Goal: Register for event/course

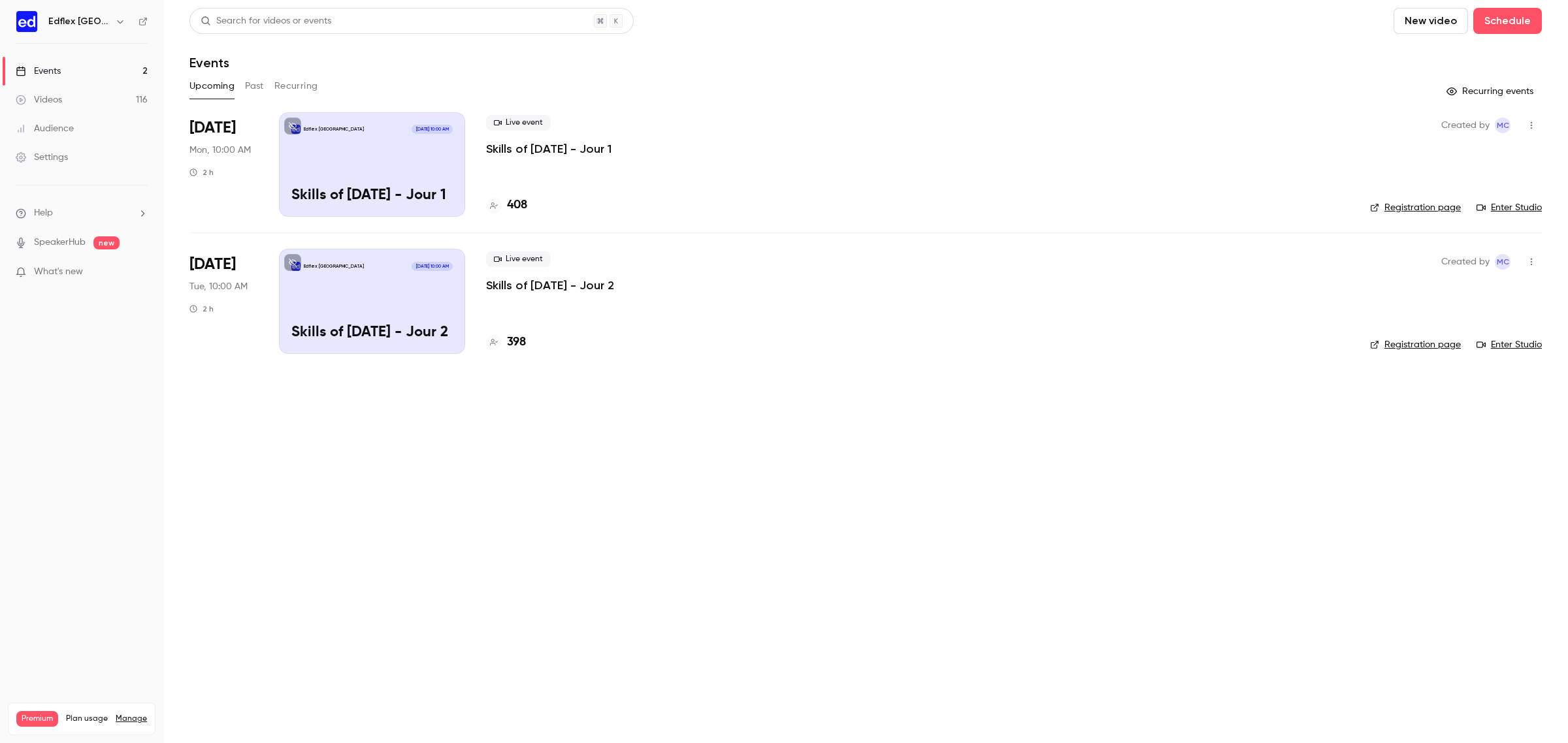
click at [593, 141] on p "Skills of [DATE] - Jour 1" at bounding box center [548, 148] width 126 height 16
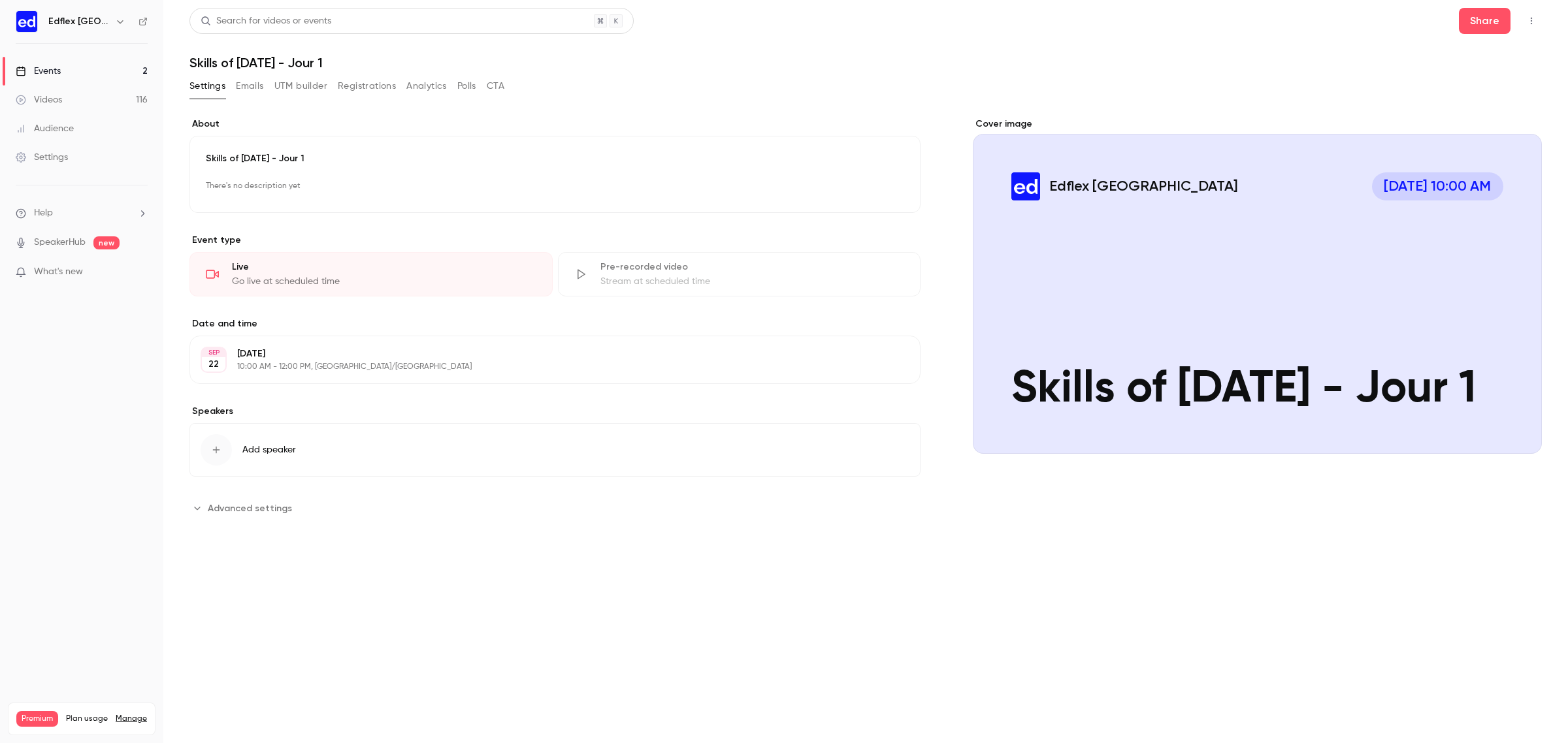
click at [1534, 20] on icon "button" at bounding box center [1531, 21] width 11 height 9
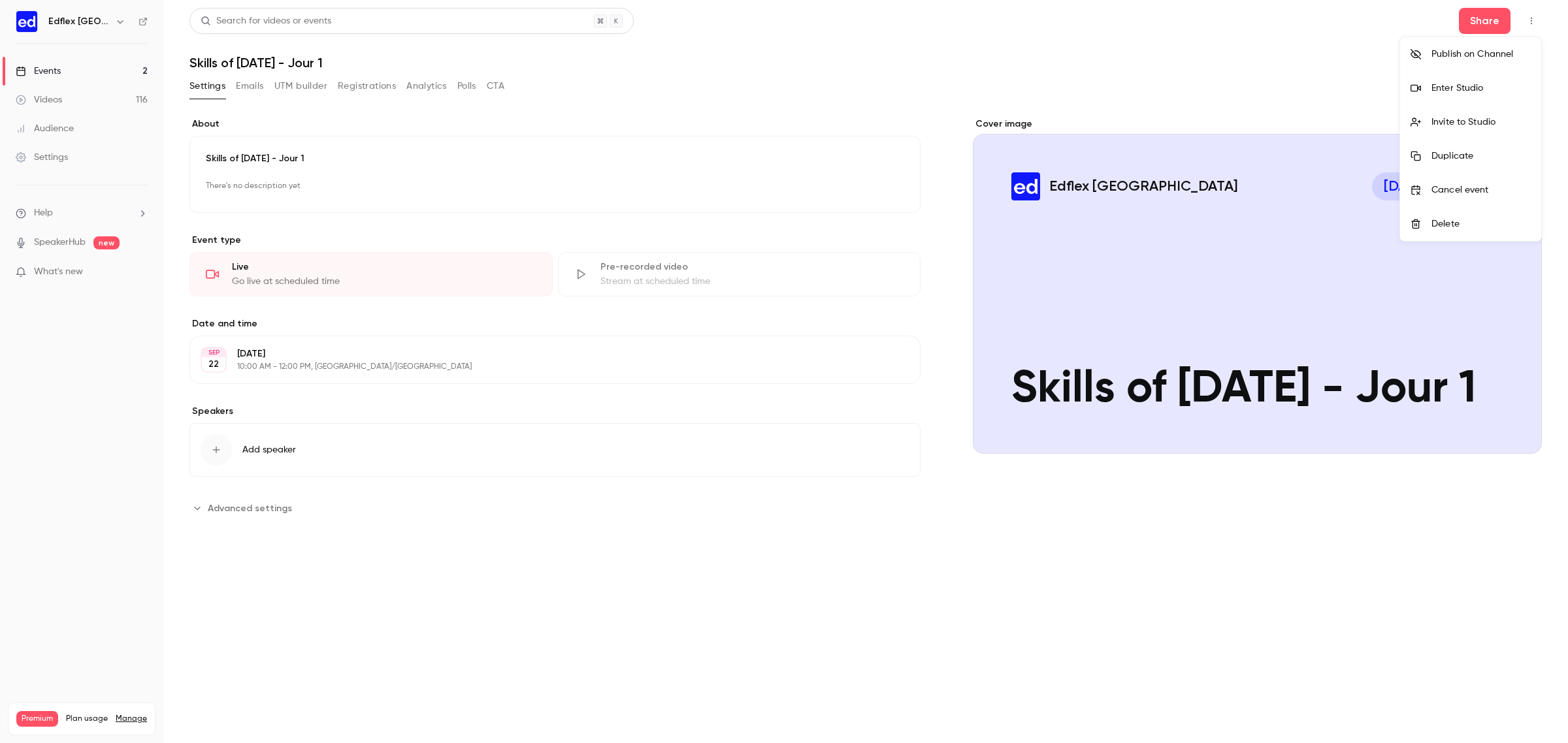
click at [1451, 129] on li "Invite to Studio" at bounding box center [1470, 122] width 141 height 34
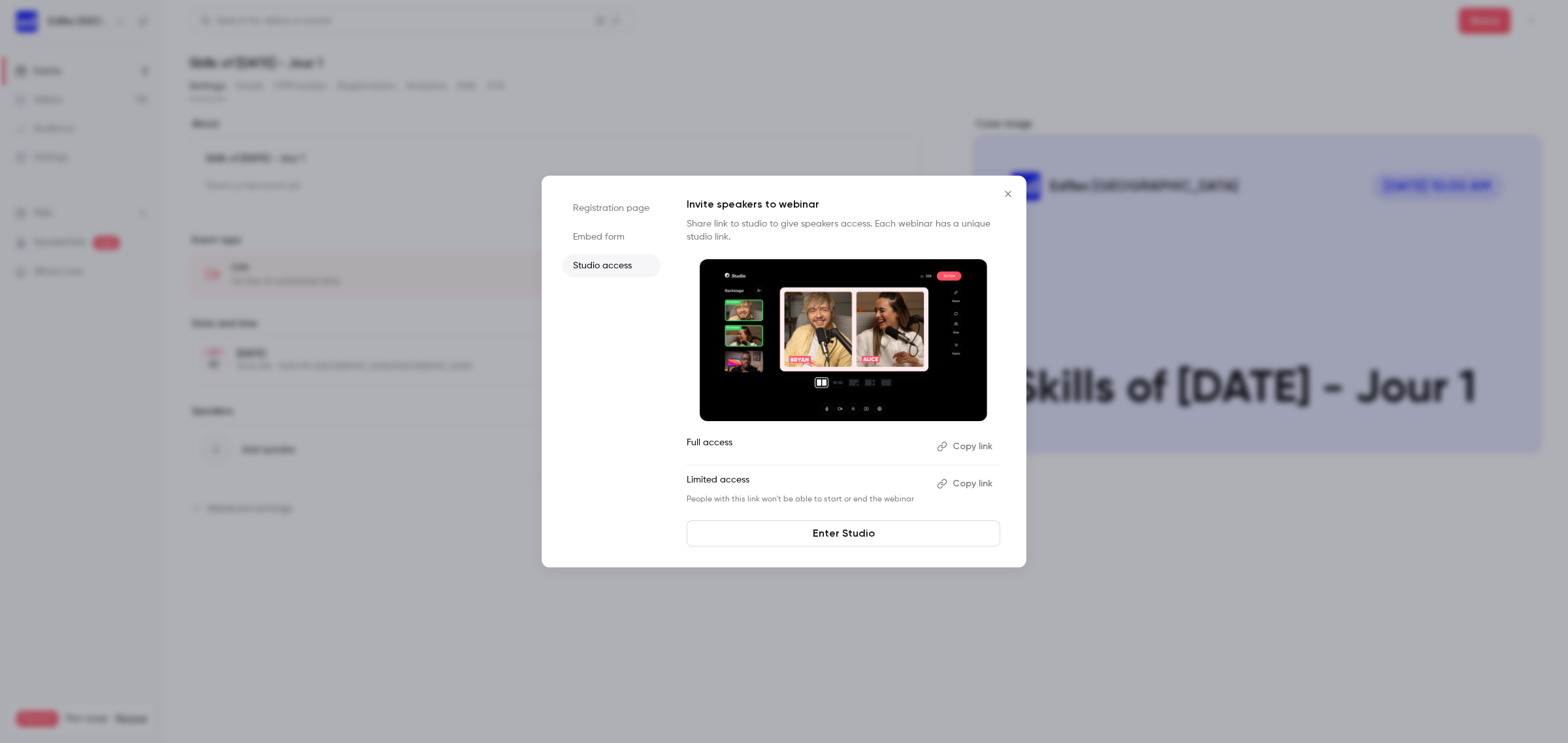
click at [984, 479] on button "Copy link" at bounding box center [966, 483] width 68 height 21
click at [851, 534] on link "Enter Studio" at bounding box center [843, 533] width 313 height 26
click at [1130, 231] on div at bounding box center [784, 372] width 1568 height 743
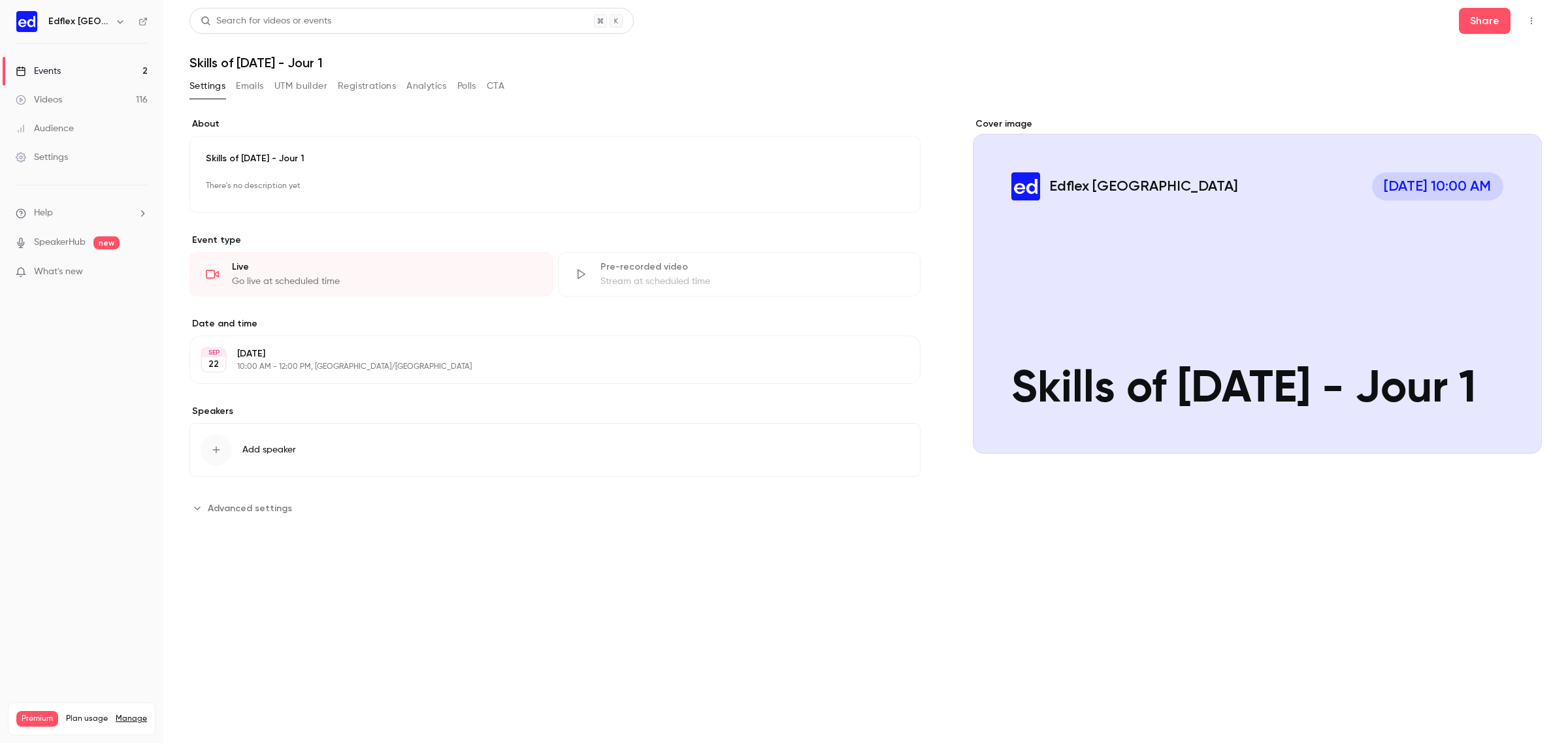
click at [204, 85] on button "Settings" at bounding box center [207, 86] width 36 height 21
click at [108, 62] on link "Events 2" at bounding box center [82, 71] width 163 height 28
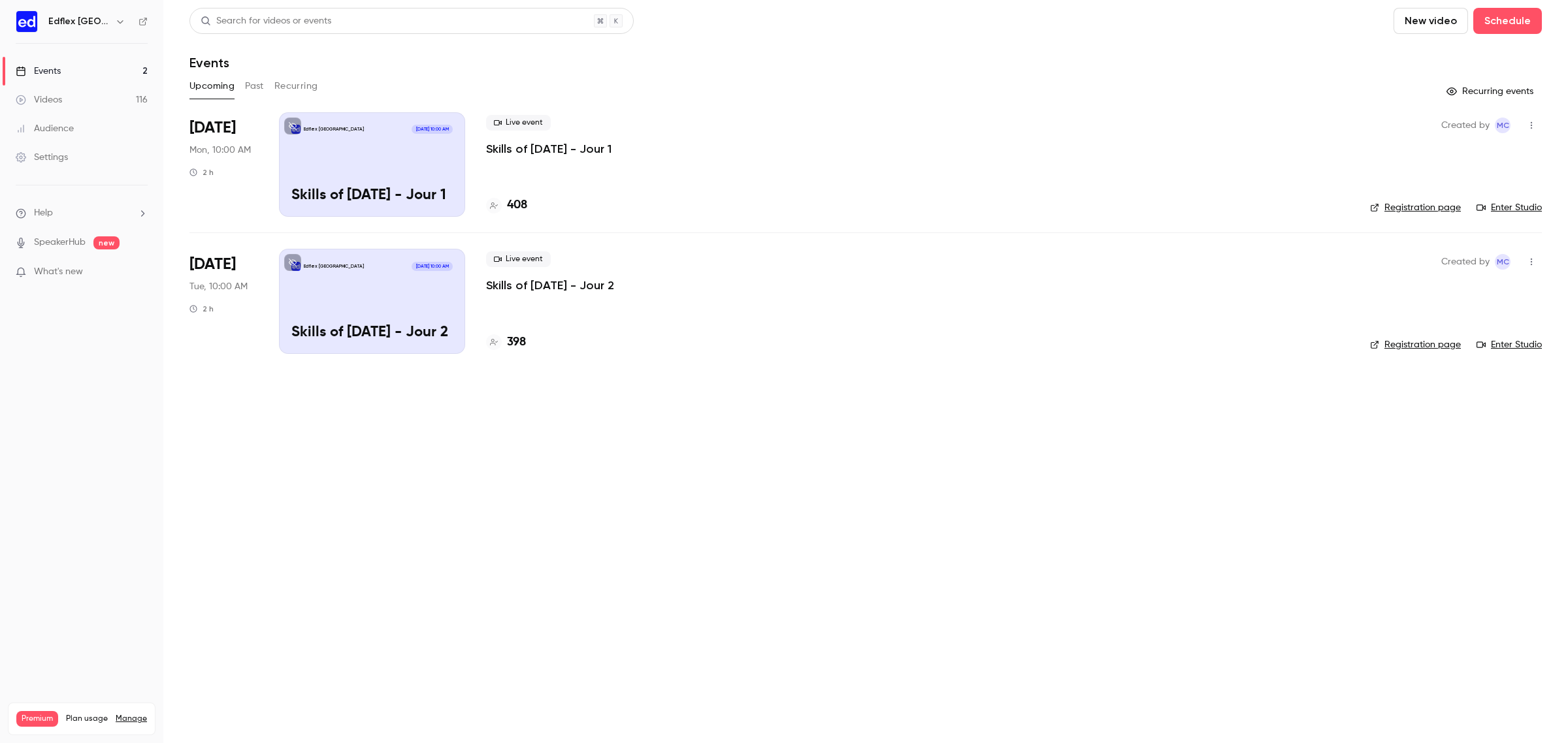
click at [343, 267] on div "Edflex [GEOGRAPHIC_DATA] [DATE] 10:00 AM" at bounding box center [372, 266] width 162 height 9
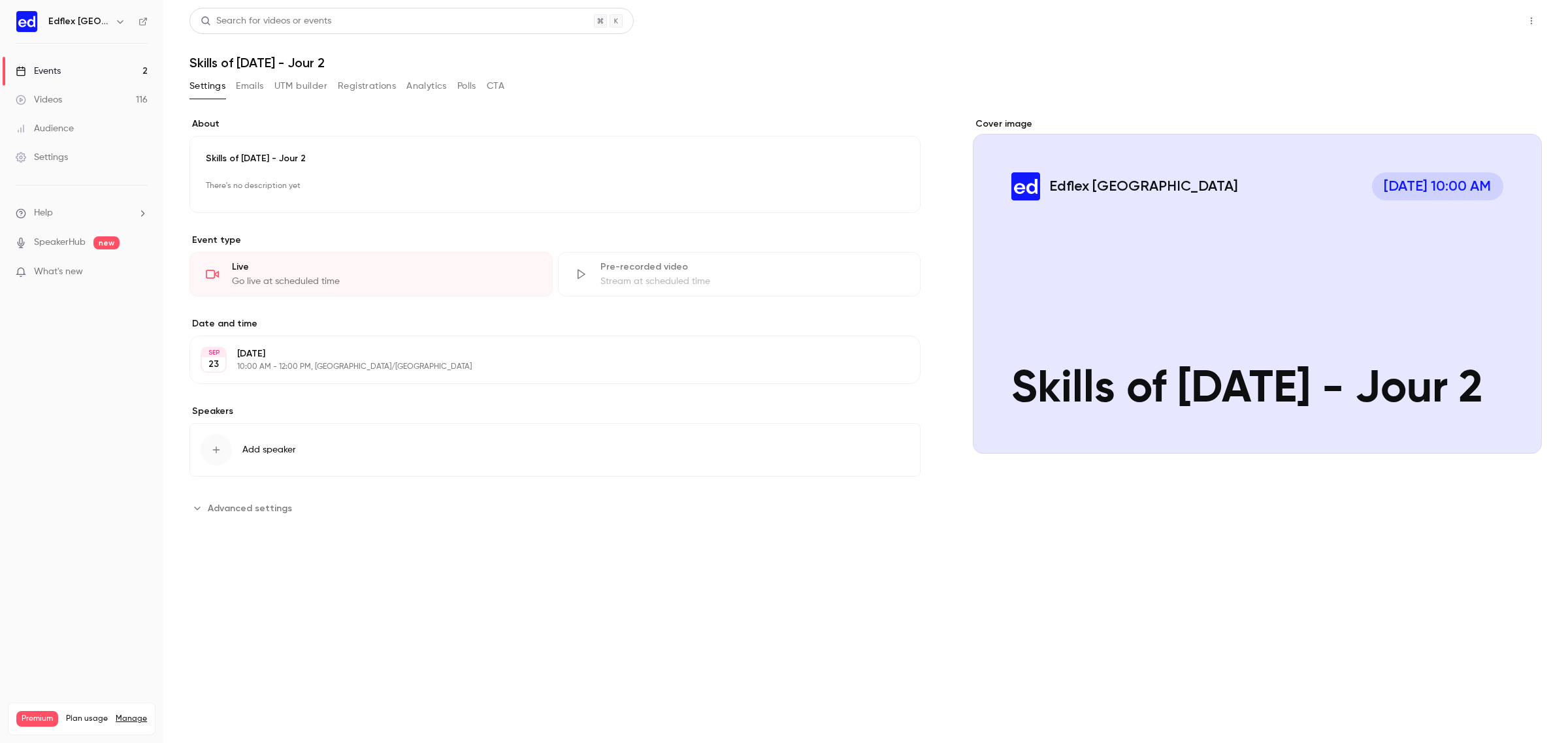
click at [1494, 27] on button "Share" at bounding box center [1485, 20] width 52 height 26
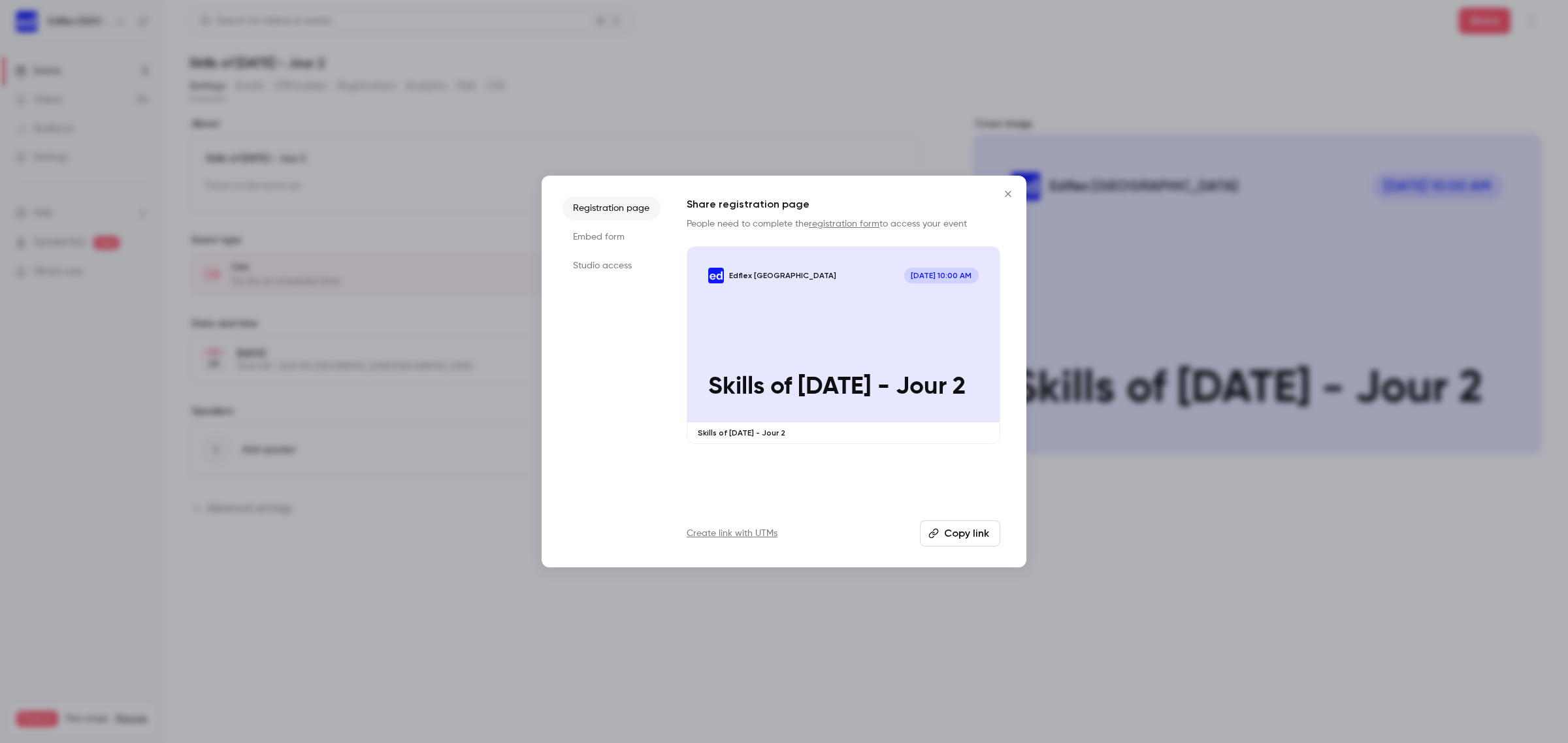
click at [1131, 182] on div at bounding box center [784, 372] width 1568 height 743
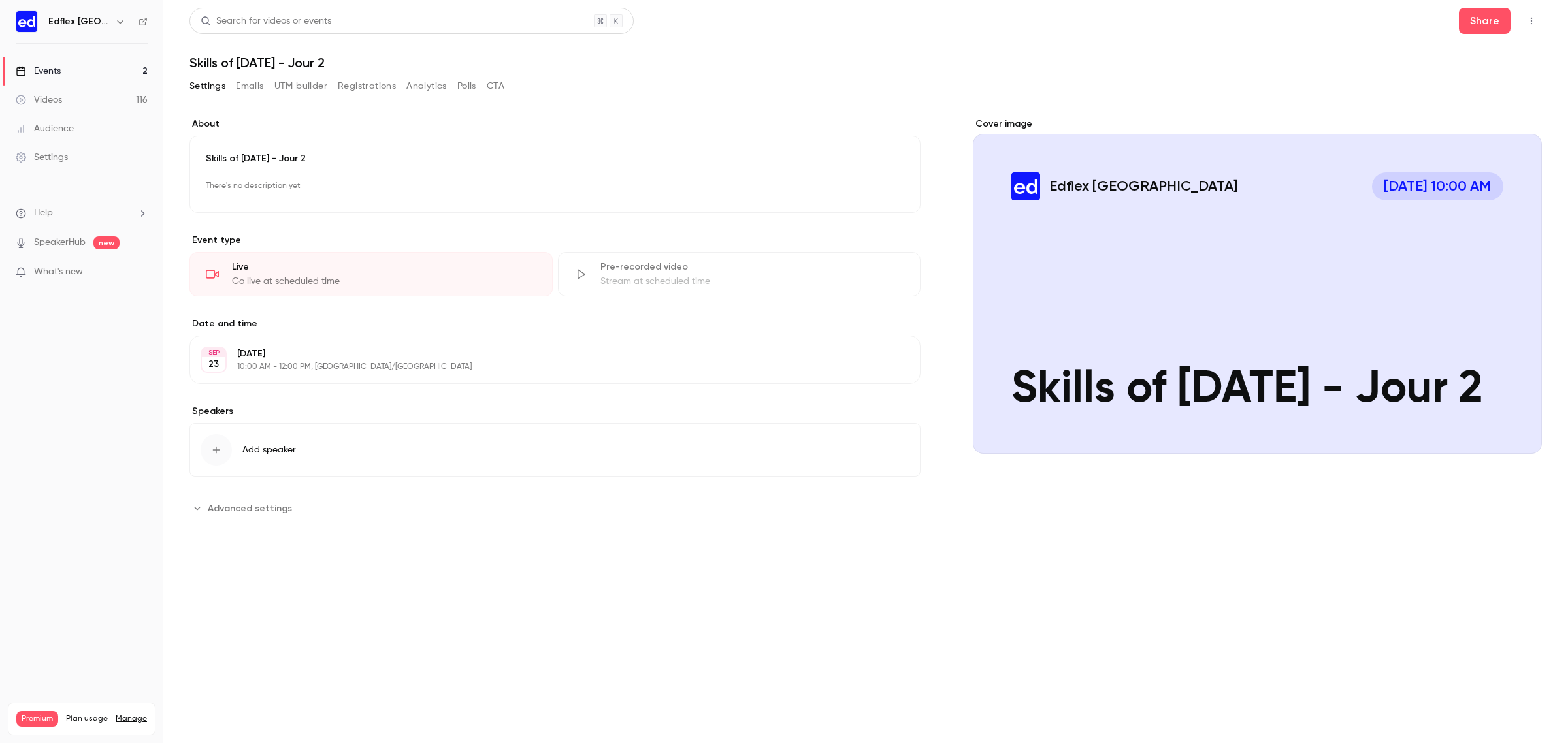
click at [1539, 22] on button "button" at bounding box center [1531, 21] width 21 height 21
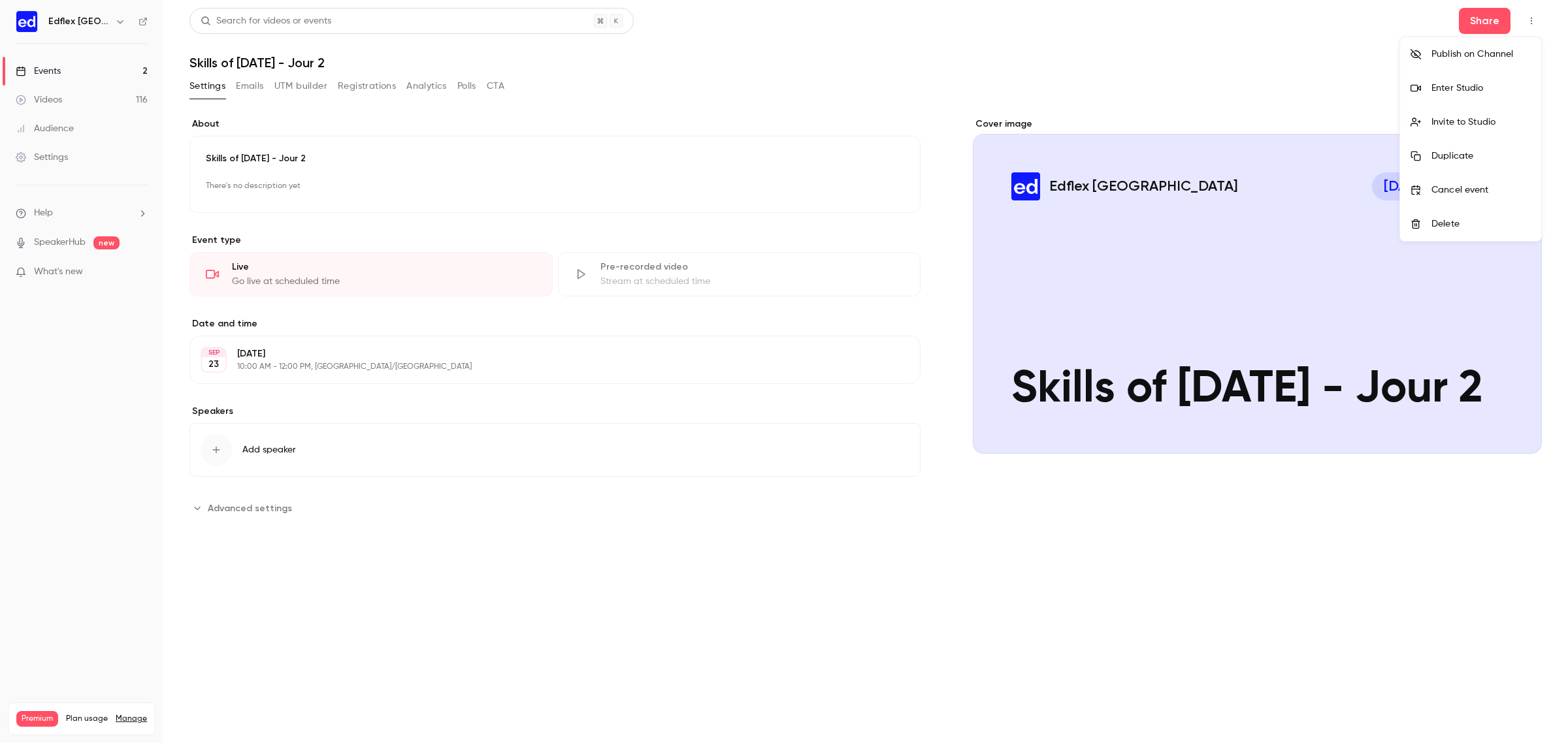
click at [1452, 86] on div "Enter Studio" at bounding box center [1481, 88] width 99 height 13
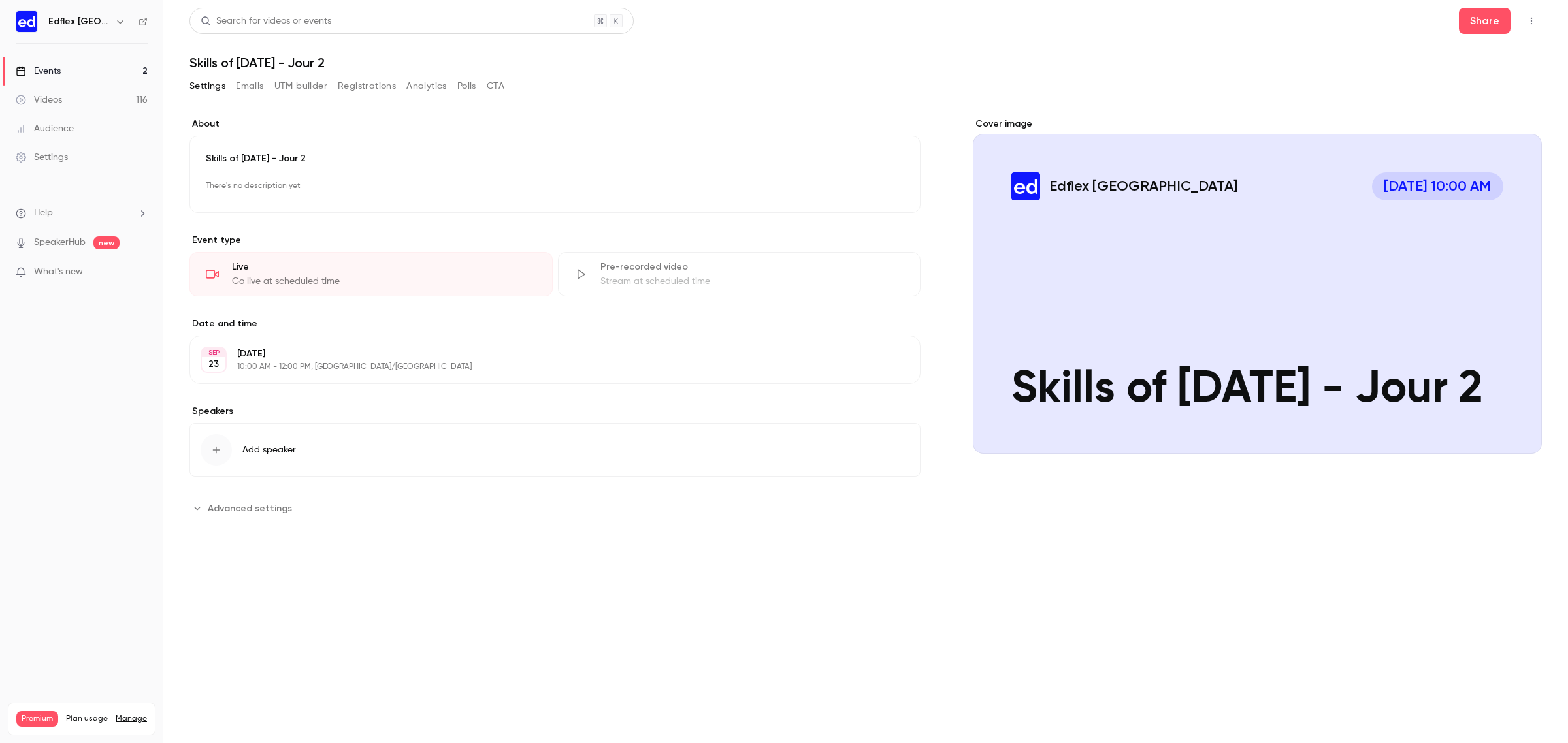
click at [95, 82] on link "Events 2" at bounding box center [82, 71] width 163 height 28
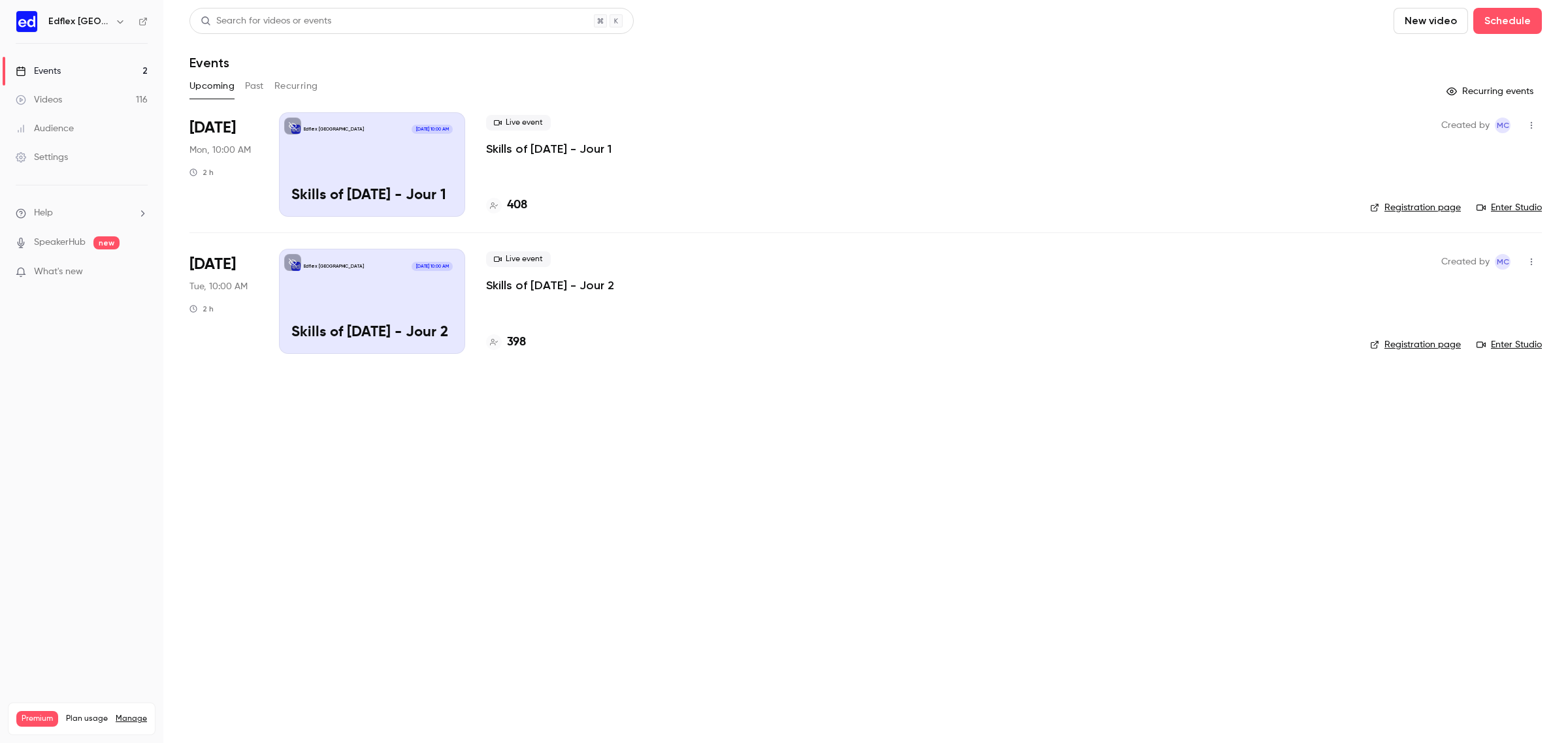
click at [359, 163] on div "Edflex [GEOGRAPHIC_DATA] [DATE] 10:00 AM Skills of [DATE] - Jour 1" at bounding box center [372, 164] width 186 height 104
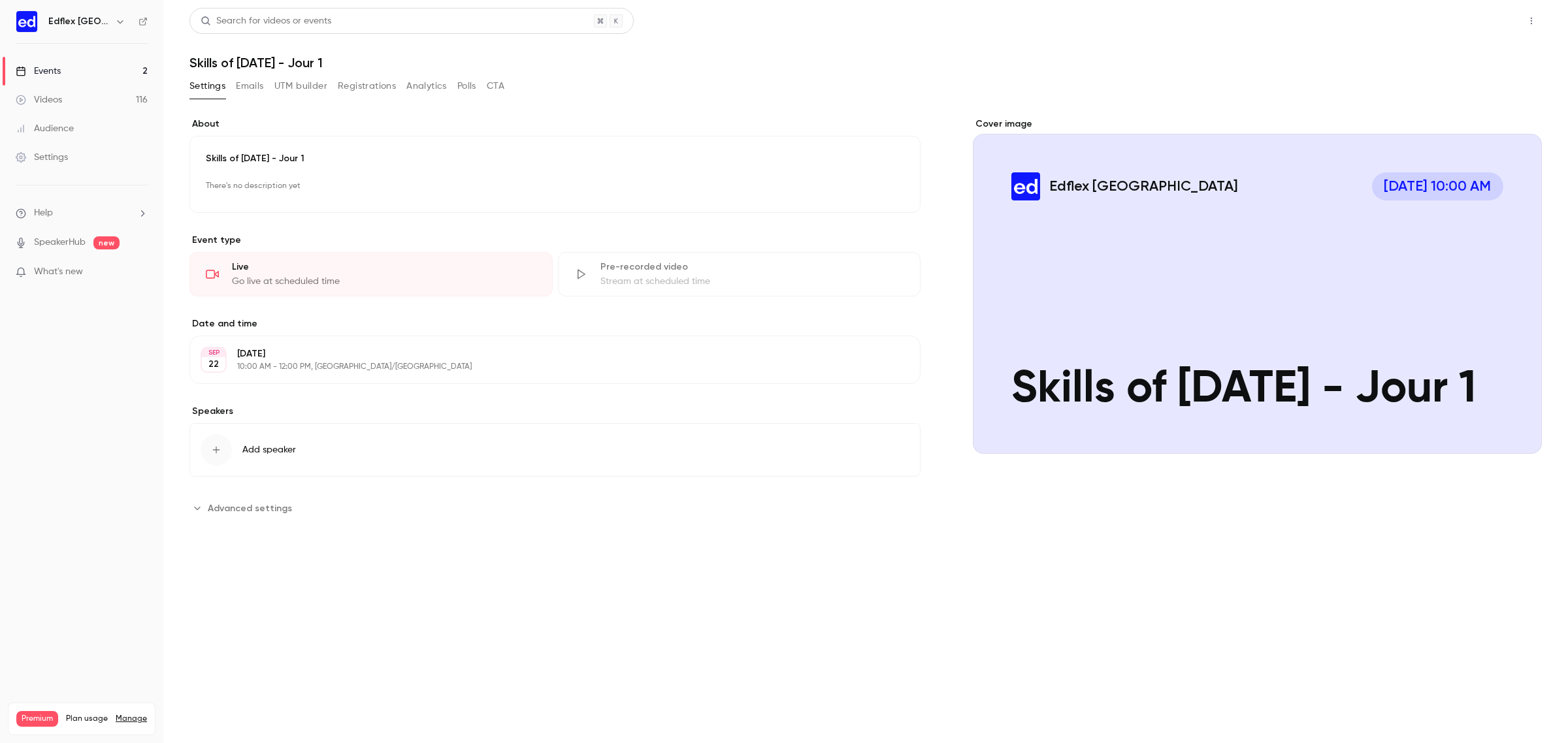
click at [1480, 20] on button "Share" at bounding box center [1485, 20] width 52 height 26
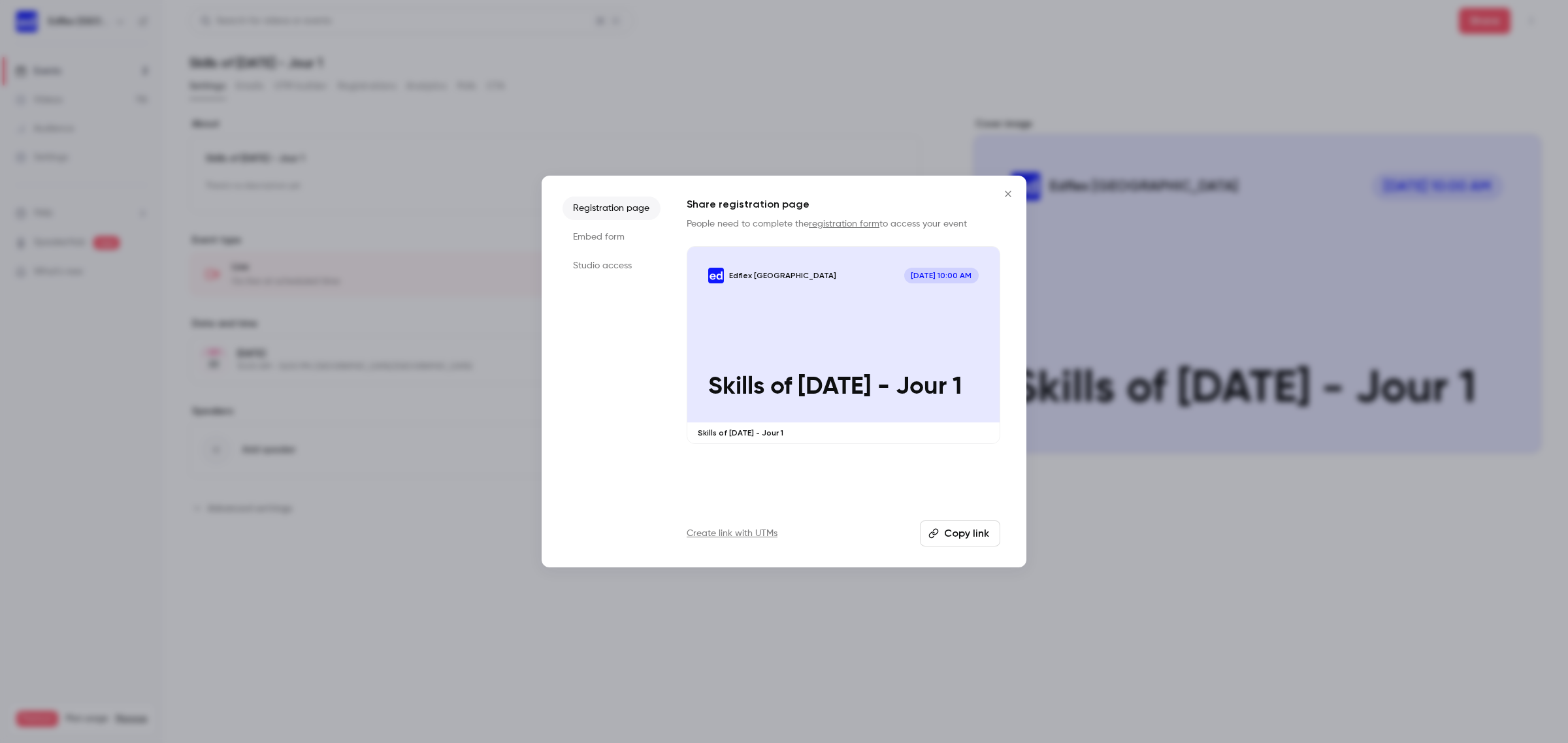
click at [627, 267] on li "Studio access" at bounding box center [612, 266] width 98 height 23
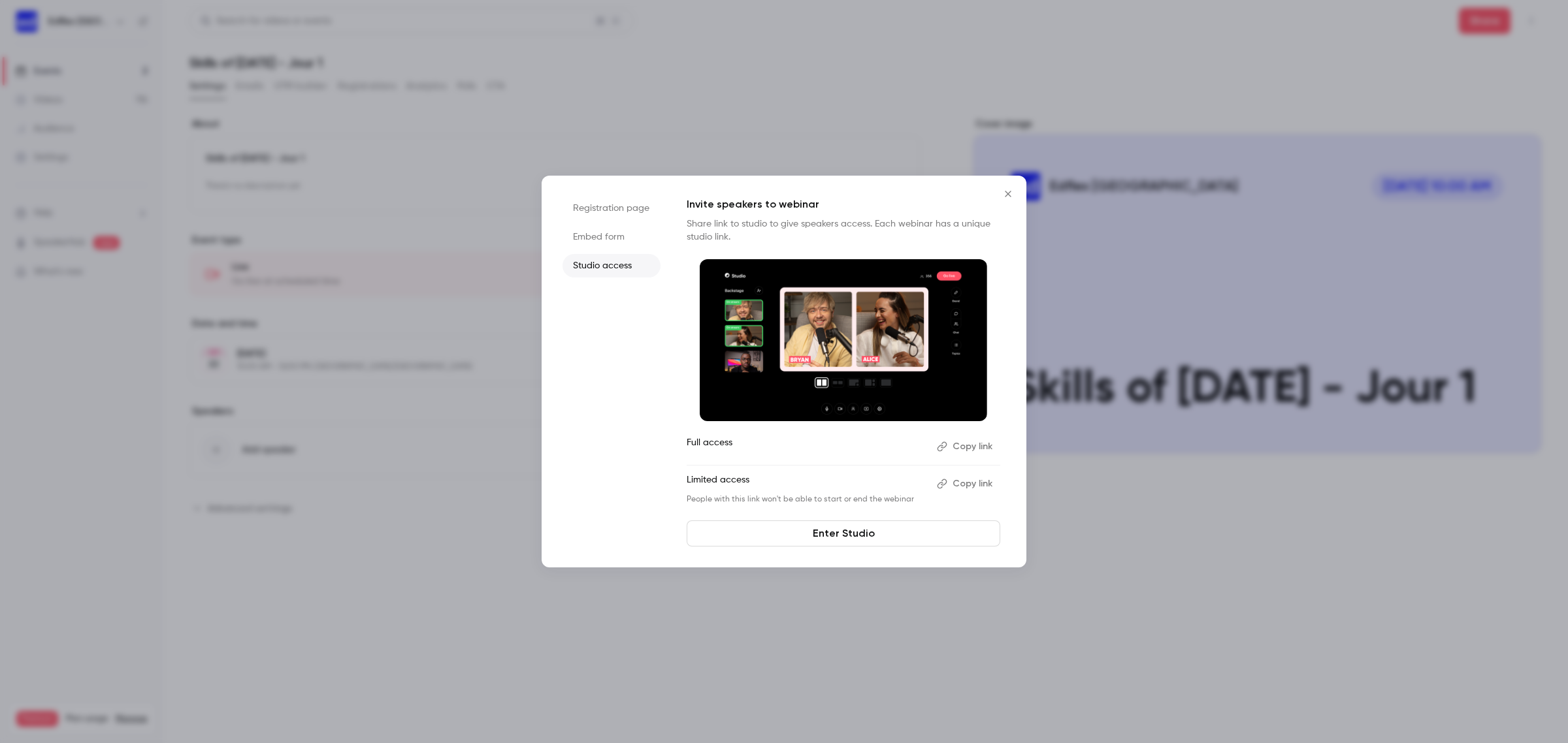
click at [882, 526] on link "Enter Studio" at bounding box center [843, 533] width 313 height 26
click at [1008, 195] on icon "Close" at bounding box center [1007, 193] width 6 height 6
